Goal: Transaction & Acquisition: Purchase product/service

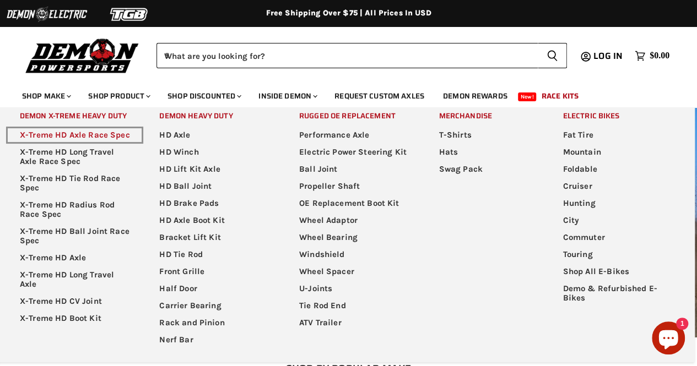
click at [109, 137] on link "X-Treme HD Axle Race Spec" at bounding box center [75, 135] width 138 height 17
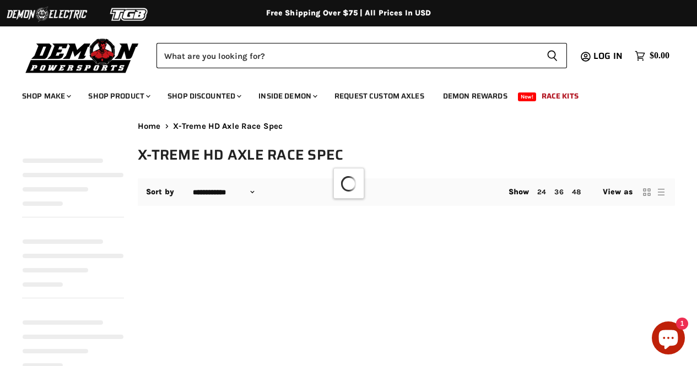
select select "**********"
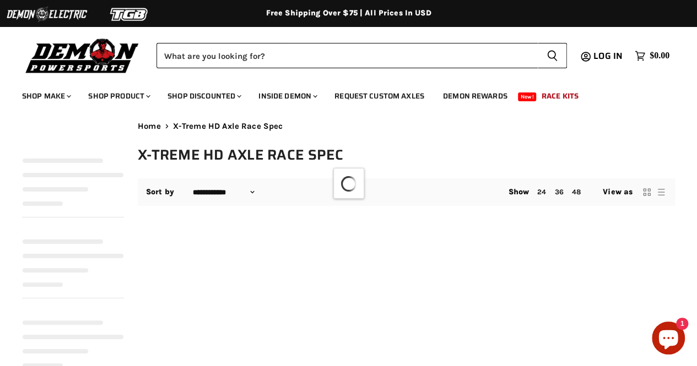
select select "**********"
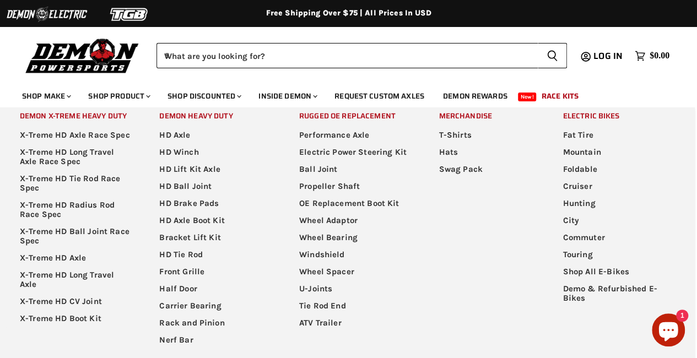
click at [81, 66] on img at bounding box center [82, 55] width 121 height 39
